Goal: Transaction & Acquisition: Download file/media

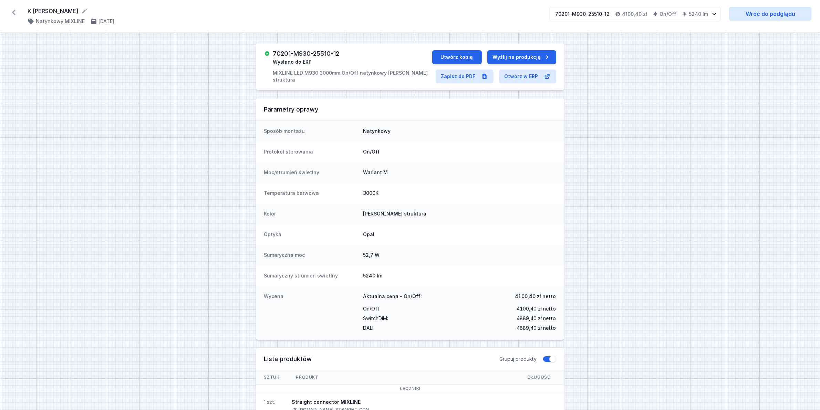
click at [14, 12] on icon at bounding box center [13, 12] width 11 height 11
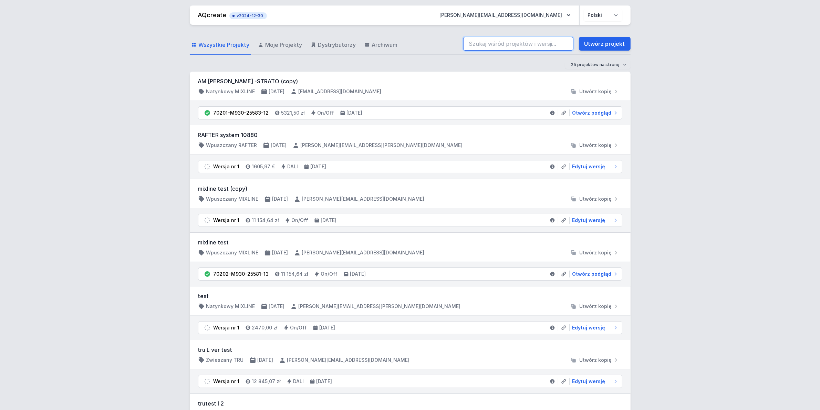
click at [509, 43] on input "search" at bounding box center [518, 44] width 110 height 14
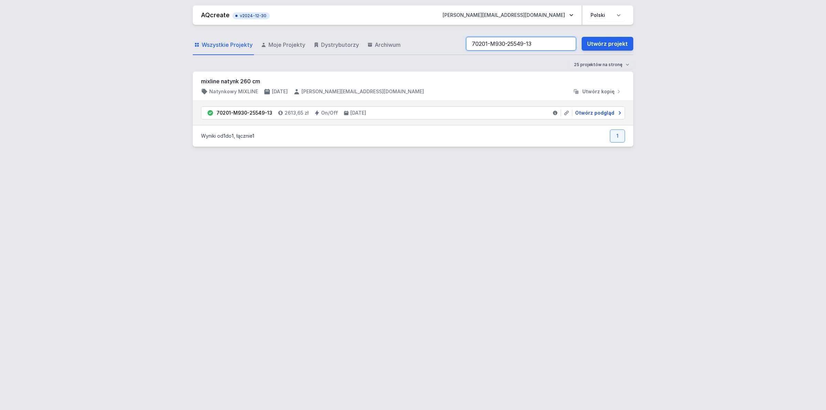
type input "70201-M930-25549-13"
click at [597, 112] on span "Otwórz podgląd" at bounding box center [594, 112] width 39 height 7
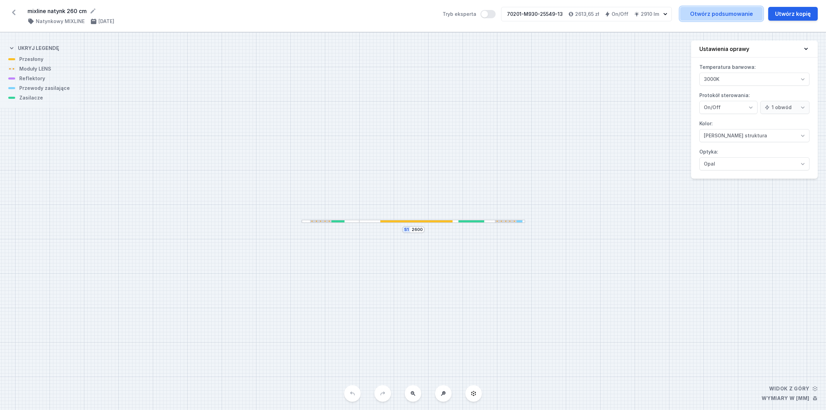
click at [695, 12] on link "Otwórz podsumowanie" at bounding box center [721, 14] width 83 height 14
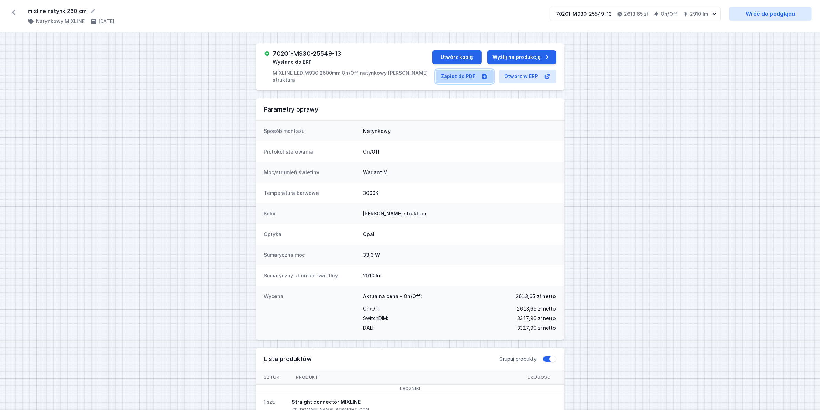
click at [479, 71] on link "Zapisz do PDF" at bounding box center [464, 77] width 58 height 14
